Goal: Entertainment & Leisure: Consume media (video, audio)

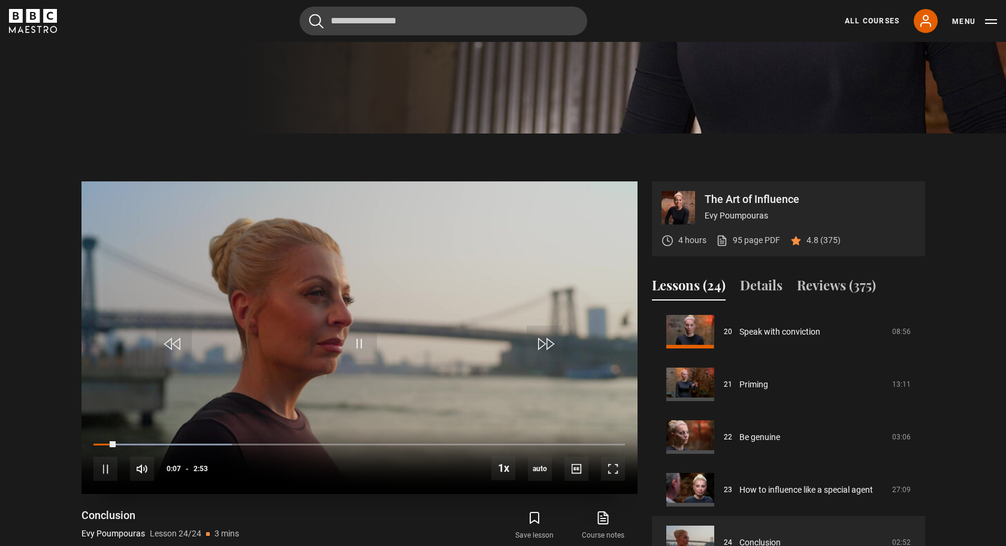
scroll to position [418, 0]
click at [364, 346] on span "Video Player" at bounding box center [359, 344] width 36 height 36
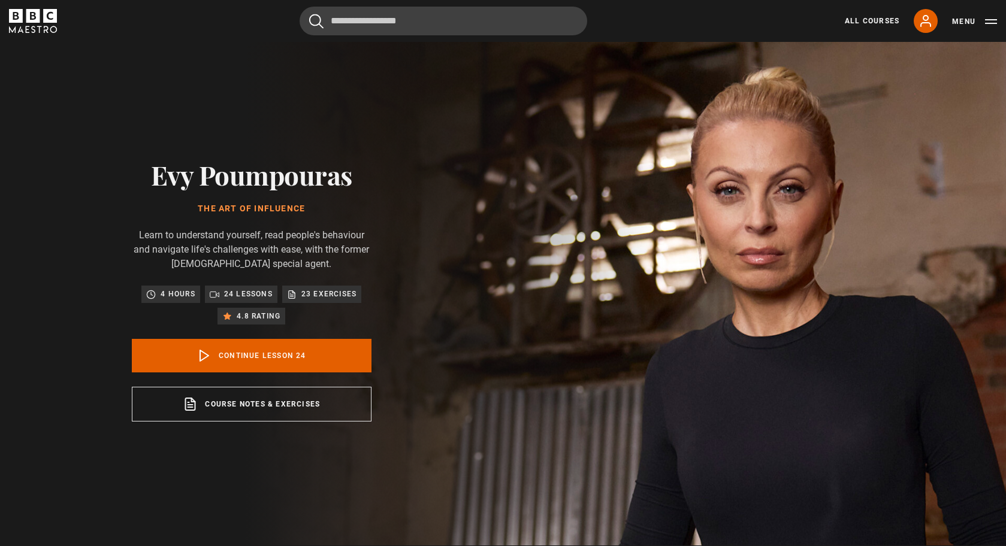
scroll to position [0, 0]
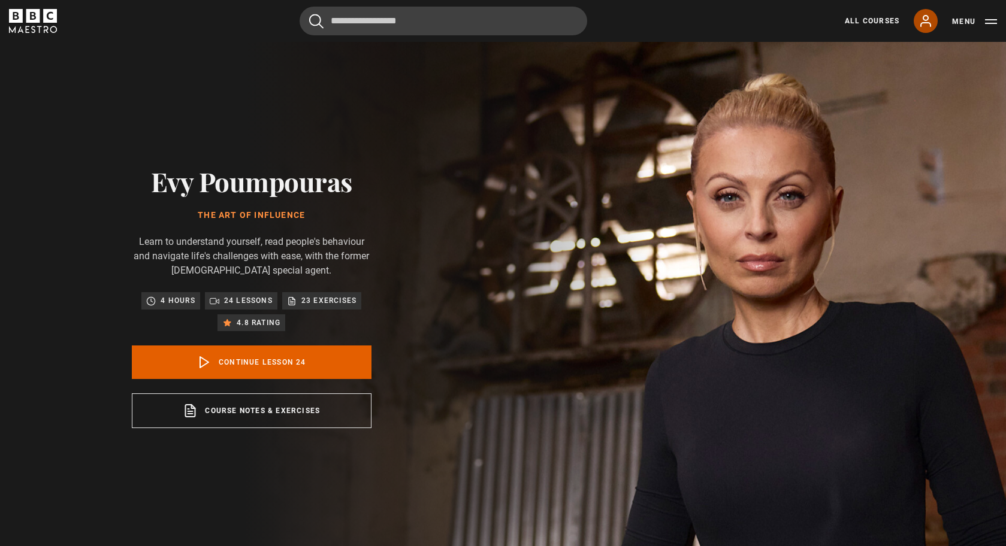
click at [928, 20] on icon at bounding box center [925, 21] width 14 height 14
click at [924, 19] on icon at bounding box center [925, 21] width 14 height 14
click at [990, 16] on button "Menu" at bounding box center [974, 22] width 45 height 12
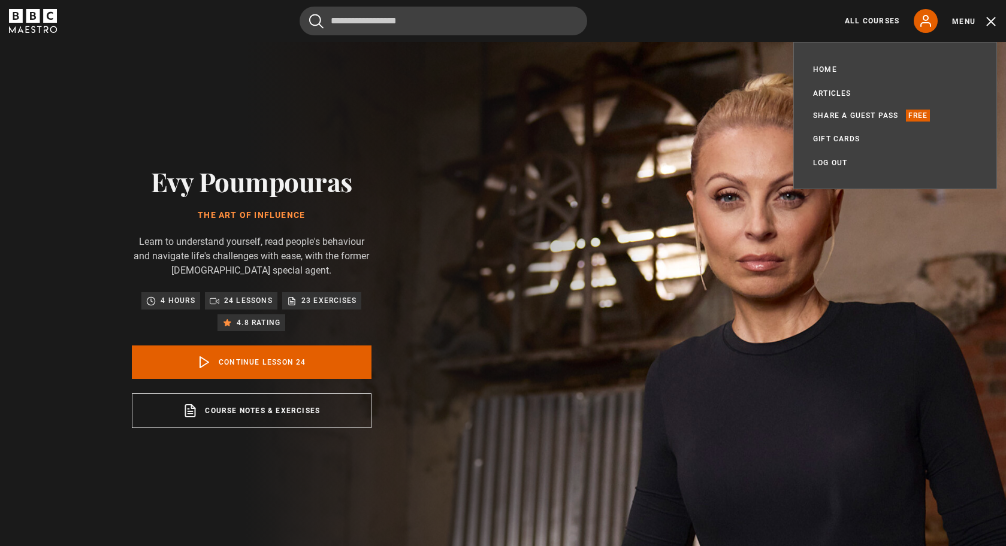
click at [800, 26] on div "Cancel Courses Previous courses Next courses [PERSON_NAME] Writing 12 Related L…" at bounding box center [503, 21] width 988 height 29
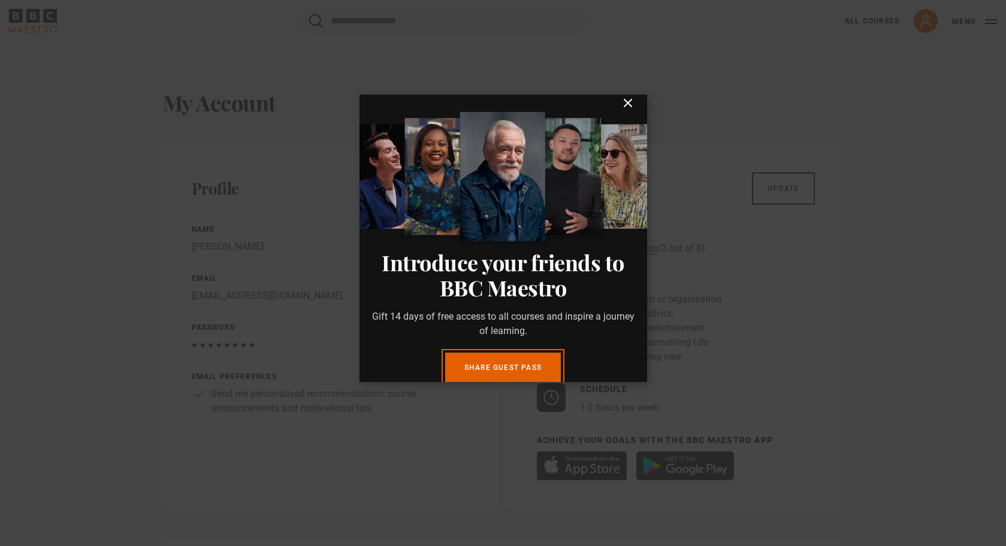
scroll to position [11, 0]
click at [629, 101] on icon "submit" at bounding box center [627, 102] width 7 height 7
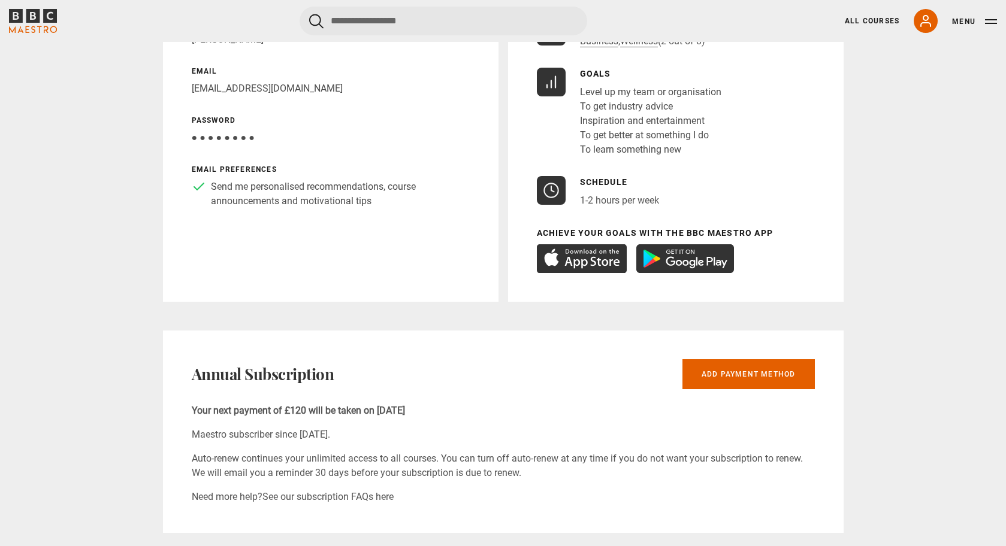
scroll to position [0, 0]
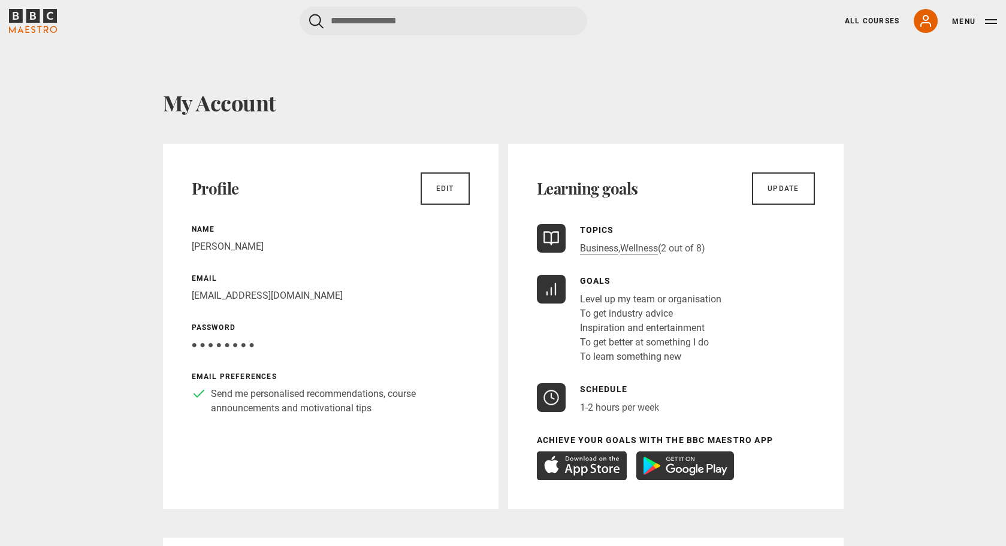
click at [34, 19] on icon "BBC Maestro" at bounding box center [33, 21] width 48 height 24
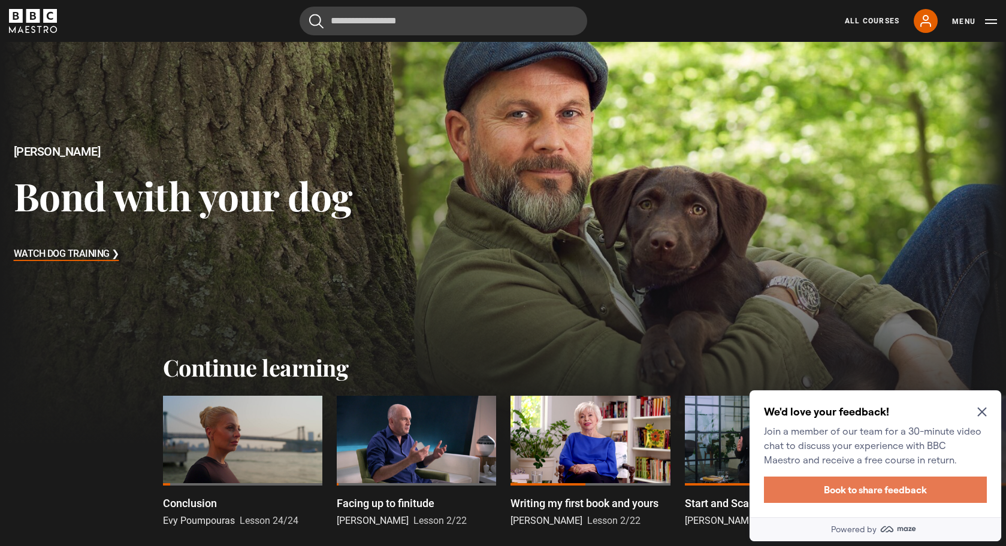
scroll to position [78, 0]
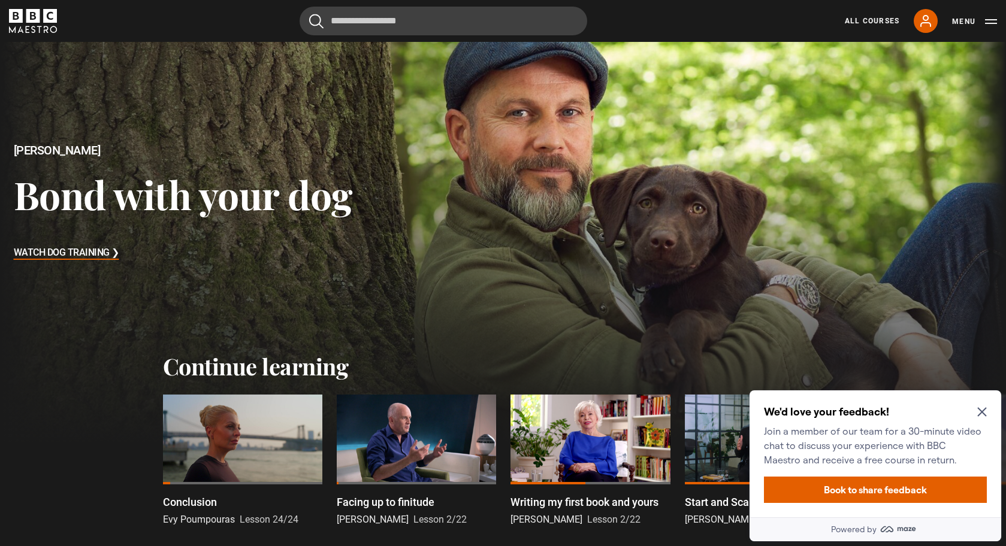
click at [980, 411] on icon "Close Maze Prompt" at bounding box center [981, 412] width 9 height 9
